Goal: Communication & Community: Share content

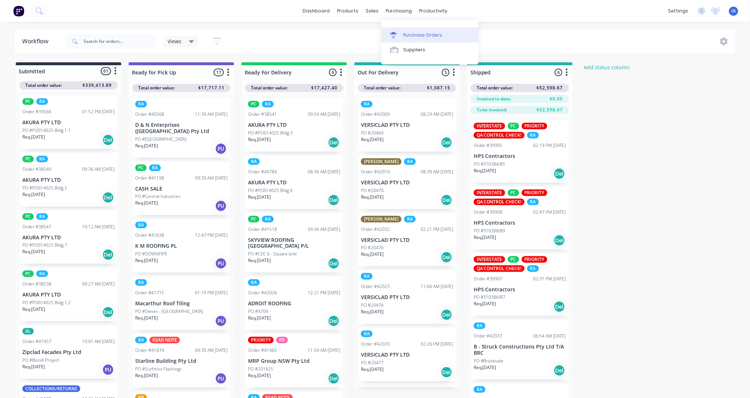
click at [409, 30] on link "Purchase Orders" at bounding box center [430, 34] width 97 height 15
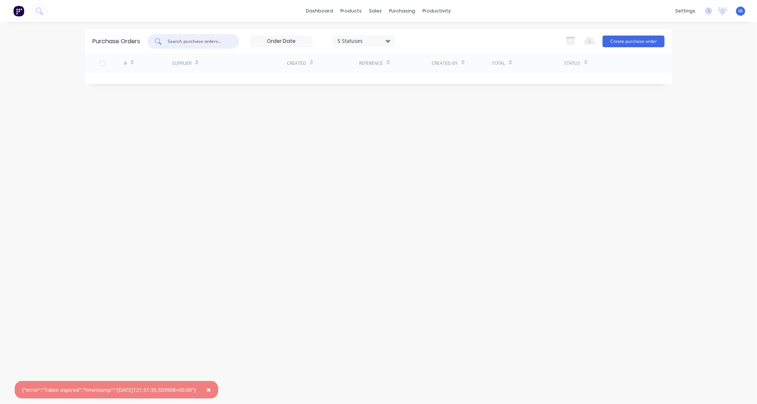
click at [202, 38] on input "text" at bounding box center [197, 41] width 61 height 7
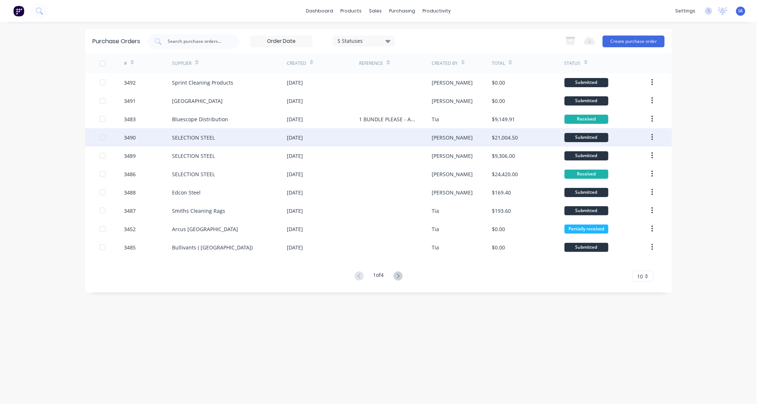
click at [183, 137] on div "SELECTION STEEL" at bounding box center [193, 138] width 43 height 8
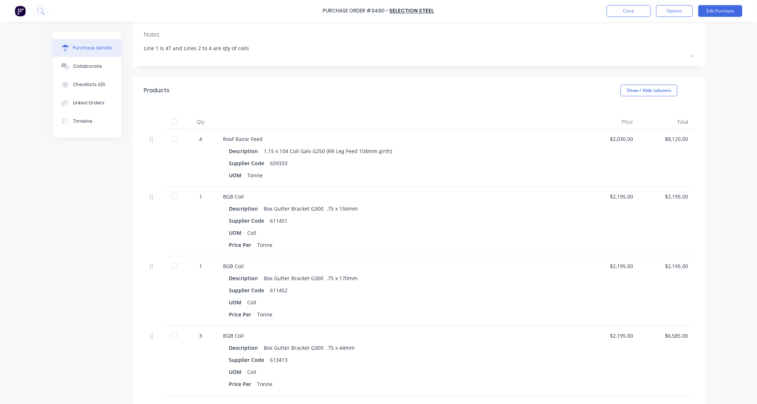
scroll to position [122, 0]
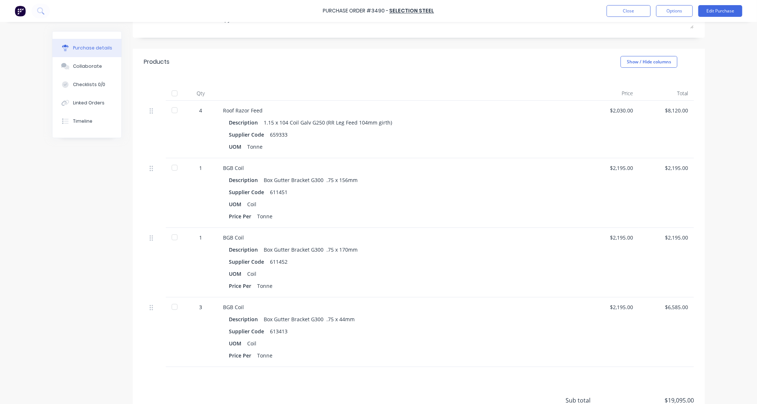
click at [169, 93] on div at bounding box center [174, 93] width 15 height 15
type textarea "x"
click at [90, 65] on div "Collaborate" at bounding box center [87, 66] width 29 height 7
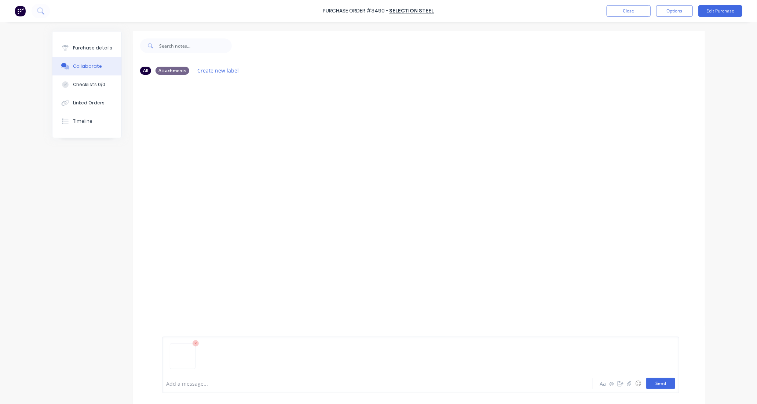
click at [658, 385] on button "Send" at bounding box center [660, 383] width 29 height 11
click at [637, 11] on button "Close" at bounding box center [628, 11] width 44 height 12
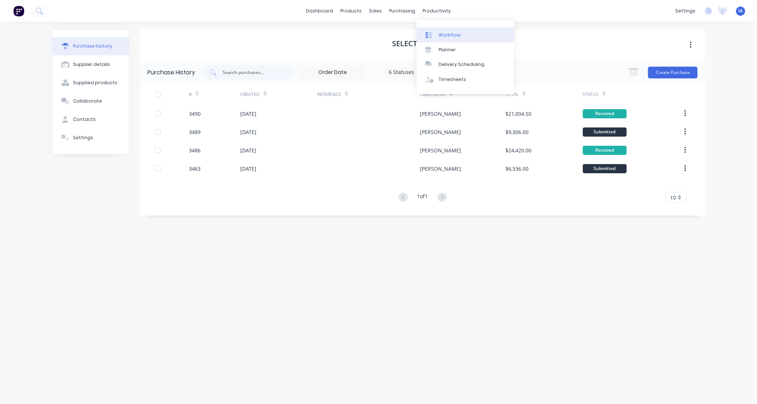
click at [447, 32] on div "Workflow" at bounding box center [449, 35] width 22 height 7
